Goal: Information Seeking & Learning: Find specific fact

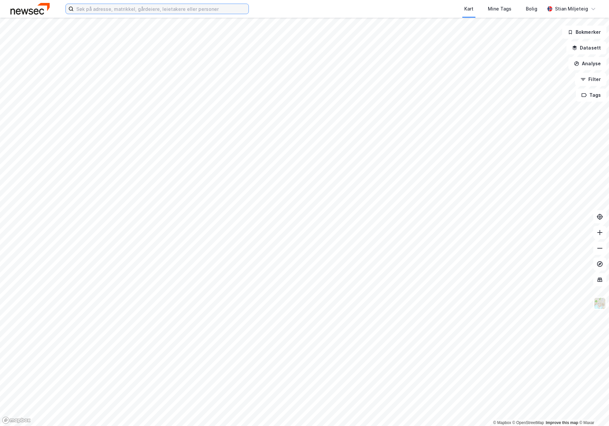
click at [139, 9] on input at bounding box center [161, 9] width 175 height 10
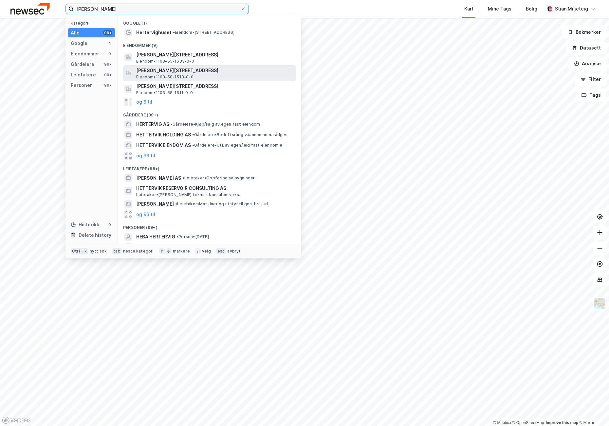
type input "[PERSON_NAME]"
click at [158, 71] on span "[PERSON_NAME][STREET_ADDRESS]" at bounding box center [214, 71] width 157 height 8
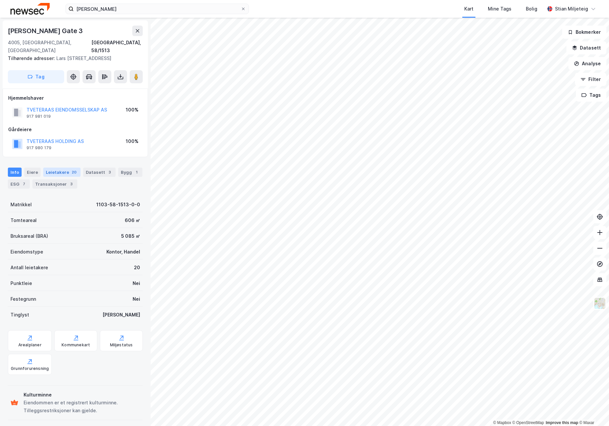
click at [53, 171] on div "Leietakere 20" at bounding box center [61, 171] width 37 height 9
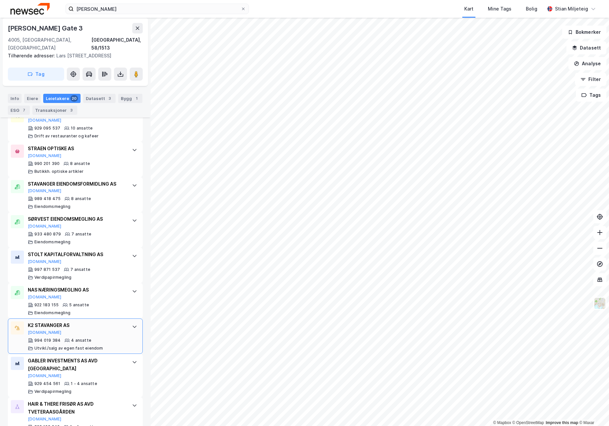
scroll to position [326, 0]
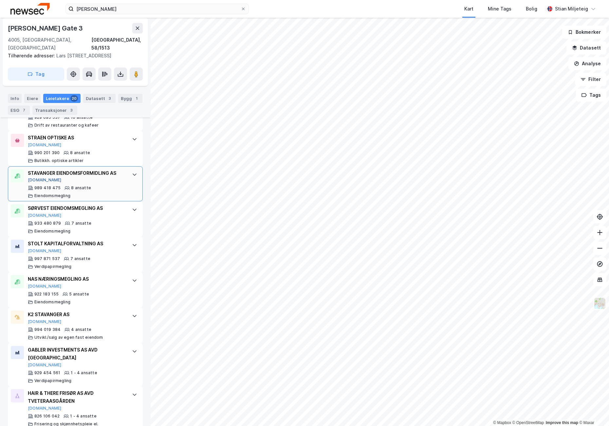
click at [35, 180] on button "[DOMAIN_NAME]" at bounding box center [45, 179] width 34 height 5
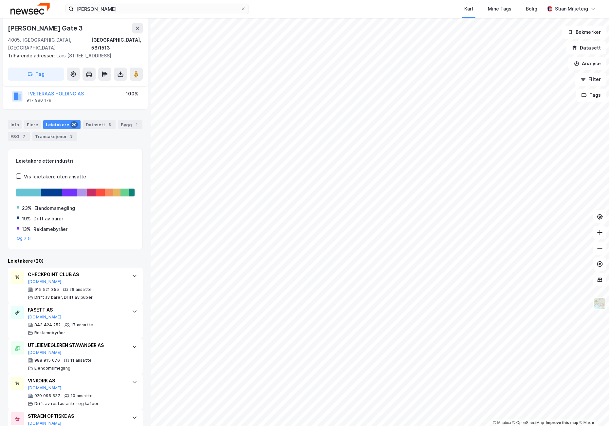
scroll to position [0, 0]
